Goal: Transaction & Acquisition: Download file/media

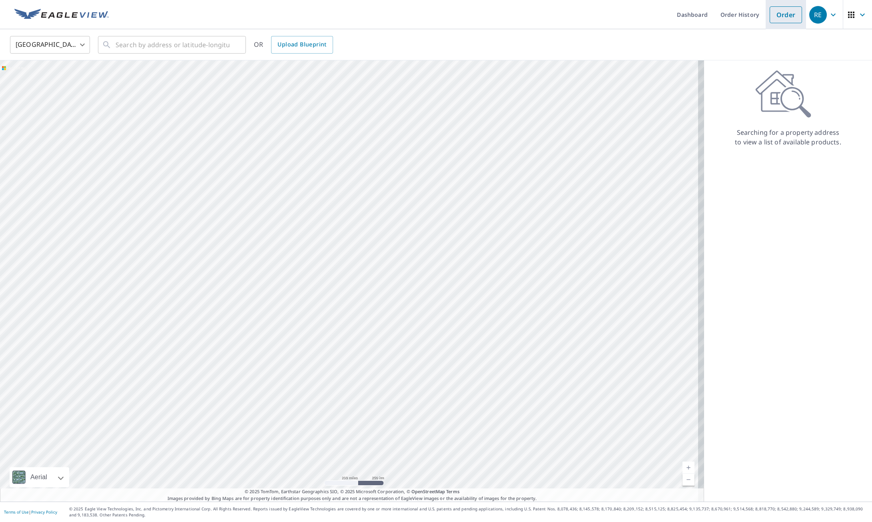
click at [770, 13] on link "Order" at bounding box center [786, 14] width 32 height 17
click at [747, 14] on link "Order History" at bounding box center [740, 14] width 52 height 29
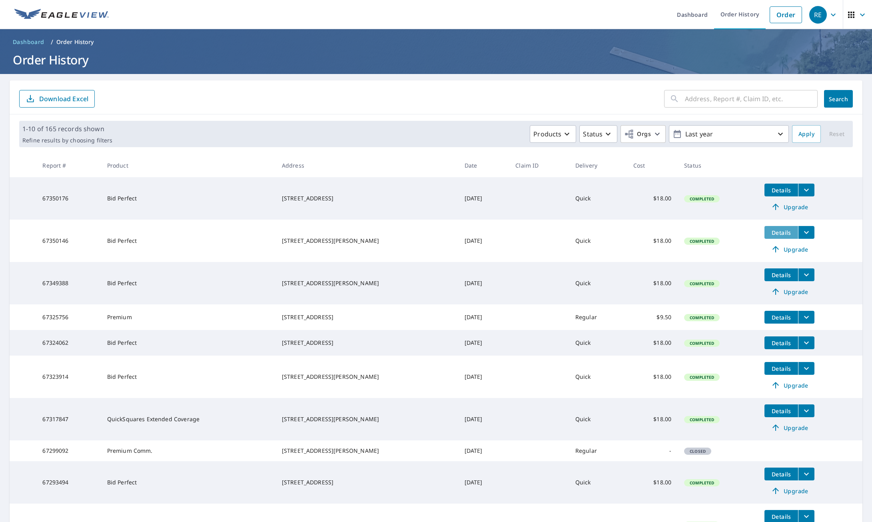
click at [770, 231] on span "Details" at bounding box center [782, 233] width 24 height 8
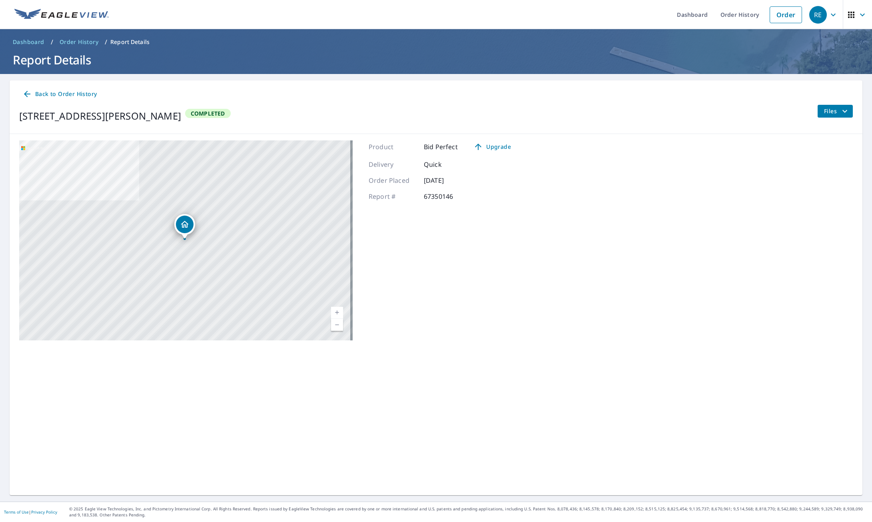
click at [824, 112] on span "Files" at bounding box center [837, 111] width 26 height 10
click at [742, 170] on label "Bid Perfect Report" at bounding box center [742, 168] width 50 height 8
click at [717, 170] on input "Bid Perfect Report" at bounding box center [708, 168] width 17 height 17
checkbox input "true"
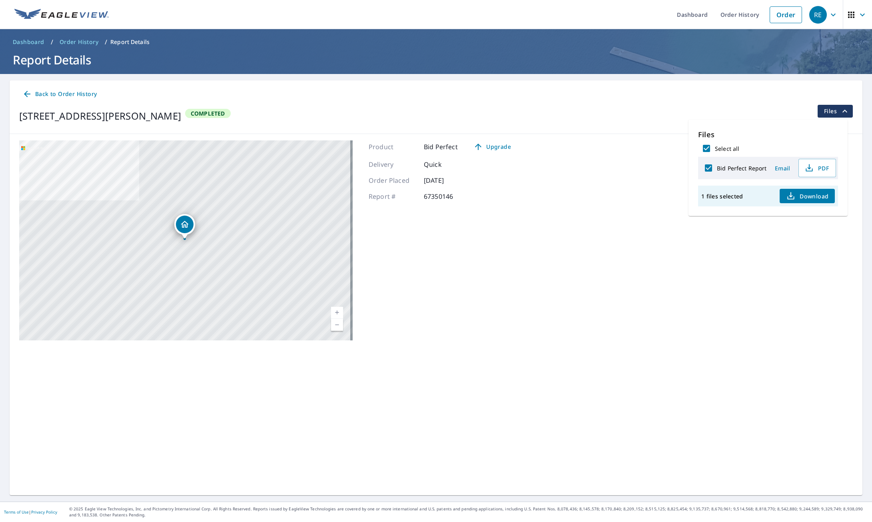
click at [800, 194] on span "Download" at bounding box center [807, 196] width 42 height 10
click at [794, 194] on icon "button" at bounding box center [791, 196] width 10 height 10
click at [743, 18] on link "Order History" at bounding box center [740, 14] width 52 height 29
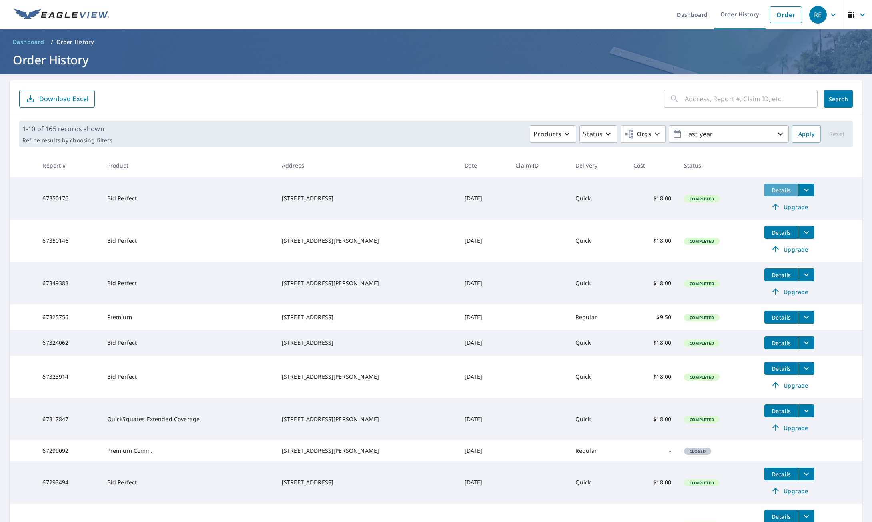
click at [773, 191] on span "Details" at bounding box center [782, 190] width 24 height 8
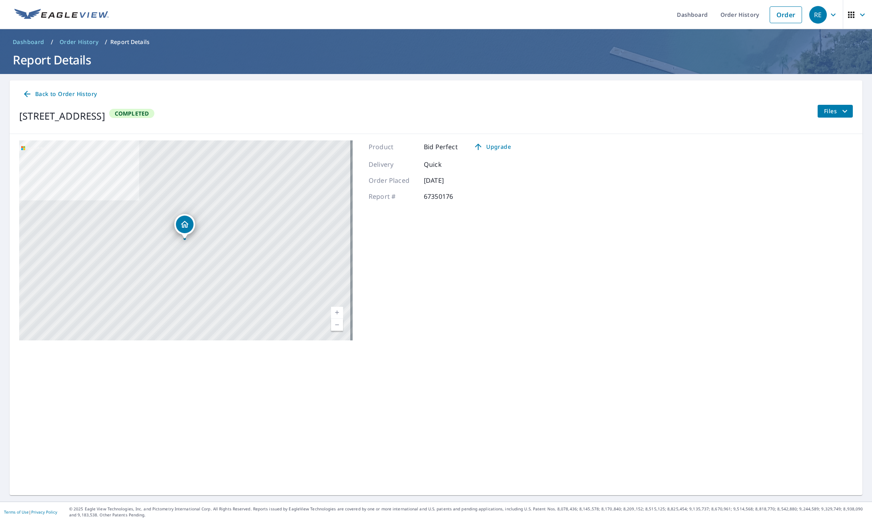
click at [824, 111] on span "Files" at bounding box center [837, 111] width 26 height 10
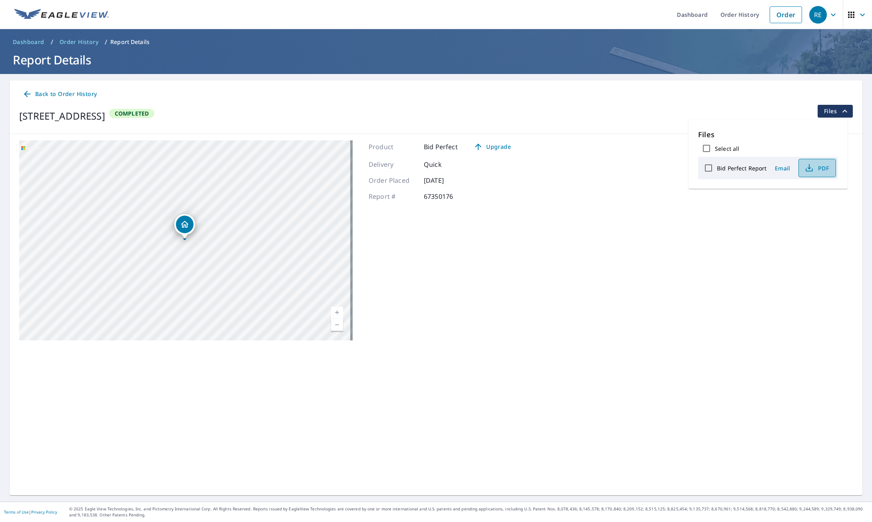
click at [810, 166] on icon "button" at bounding box center [810, 168] width 10 height 10
click at [738, 17] on link "Order History" at bounding box center [740, 14] width 52 height 29
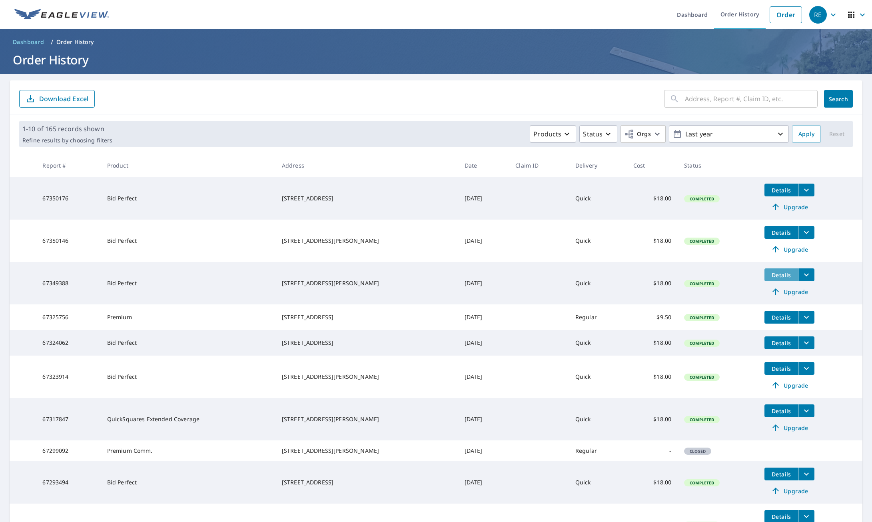
click at [770, 274] on span "Details" at bounding box center [782, 275] width 24 height 8
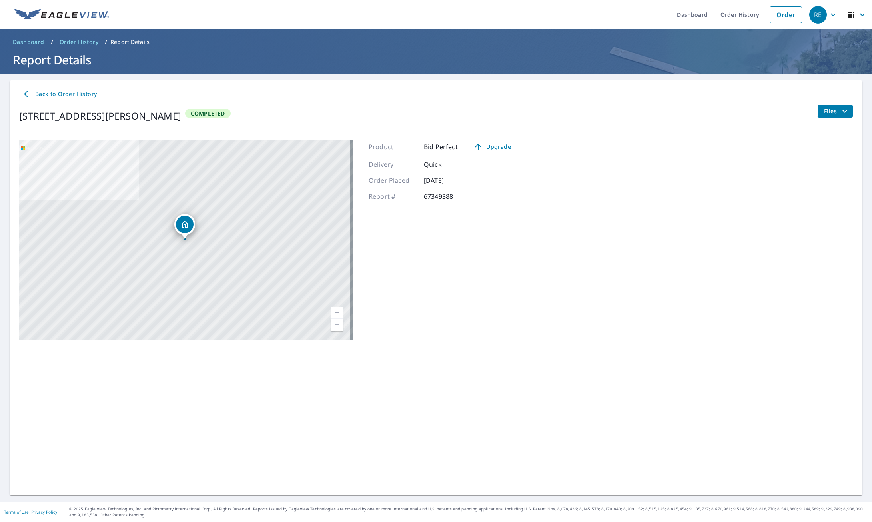
click at [828, 112] on span "Files" at bounding box center [837, 111] width 26 height 10
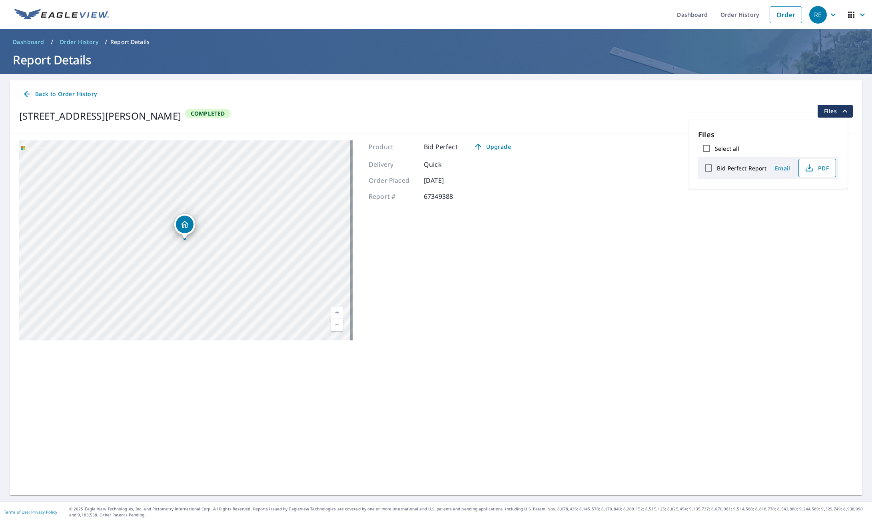
click at [813, 170] on icon "button" at bounding box center [810, 168] width 10 height 10
